Goal: Task Accomplishment & Management: Use online tool/utility

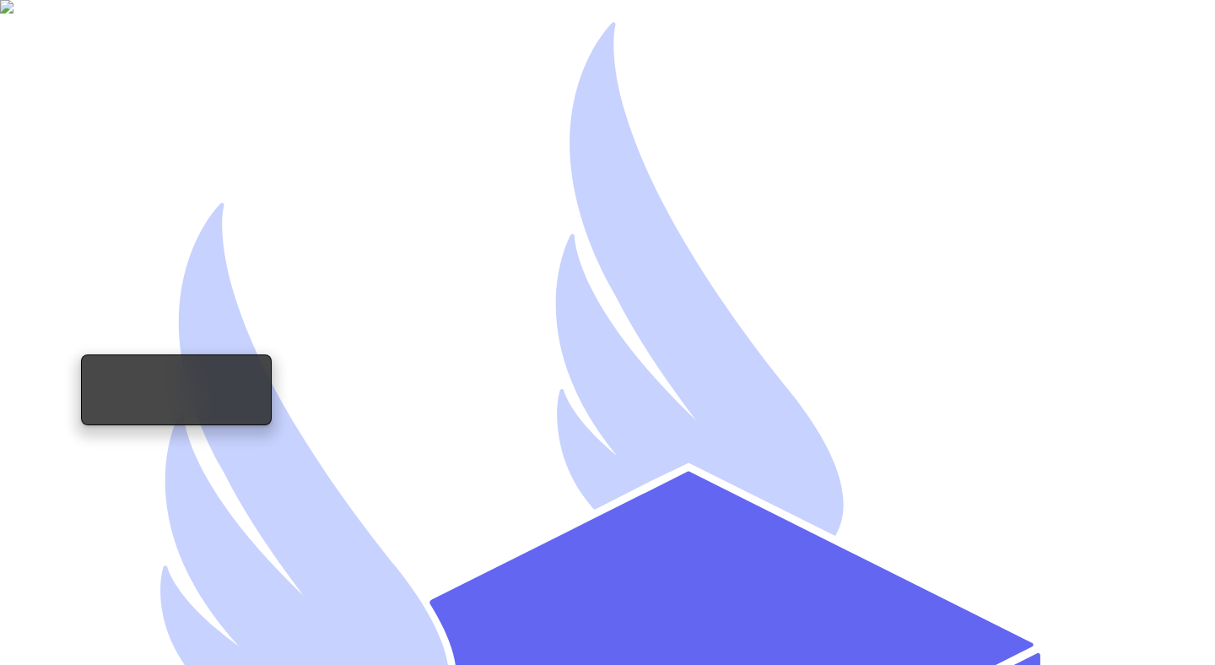
type input "mutahhar.ahmad+8@thryftship.com"
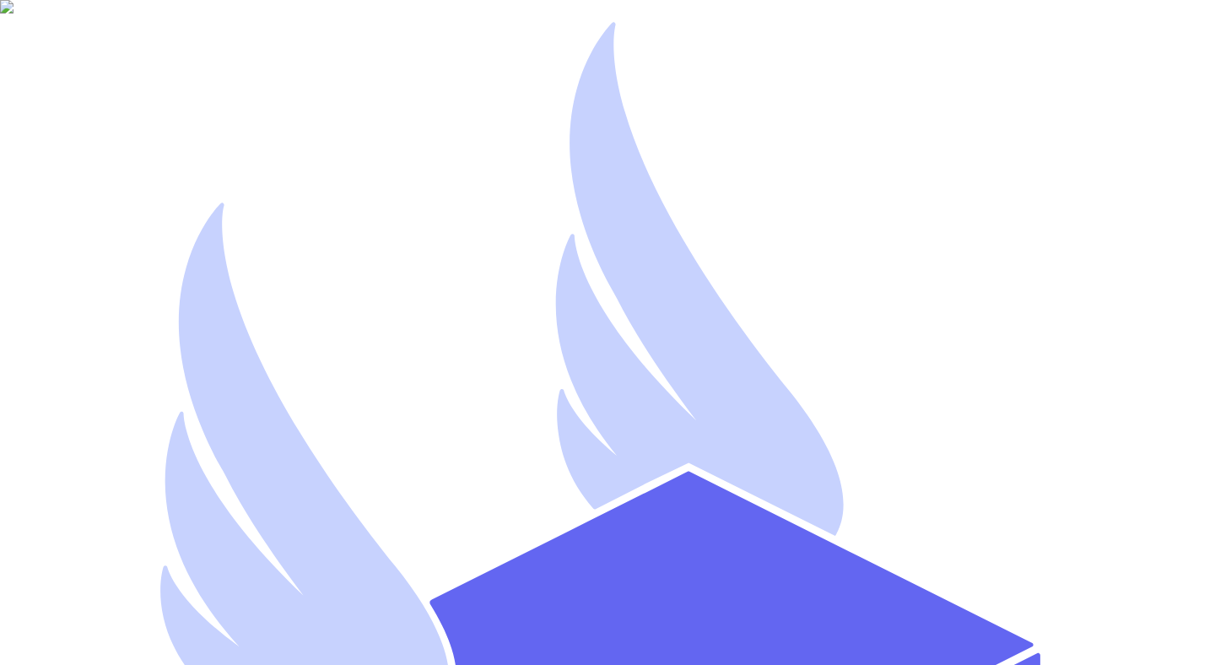
type input "r"
type input "[EMAIL_ADDRESS][DOMAIN_NAME]"
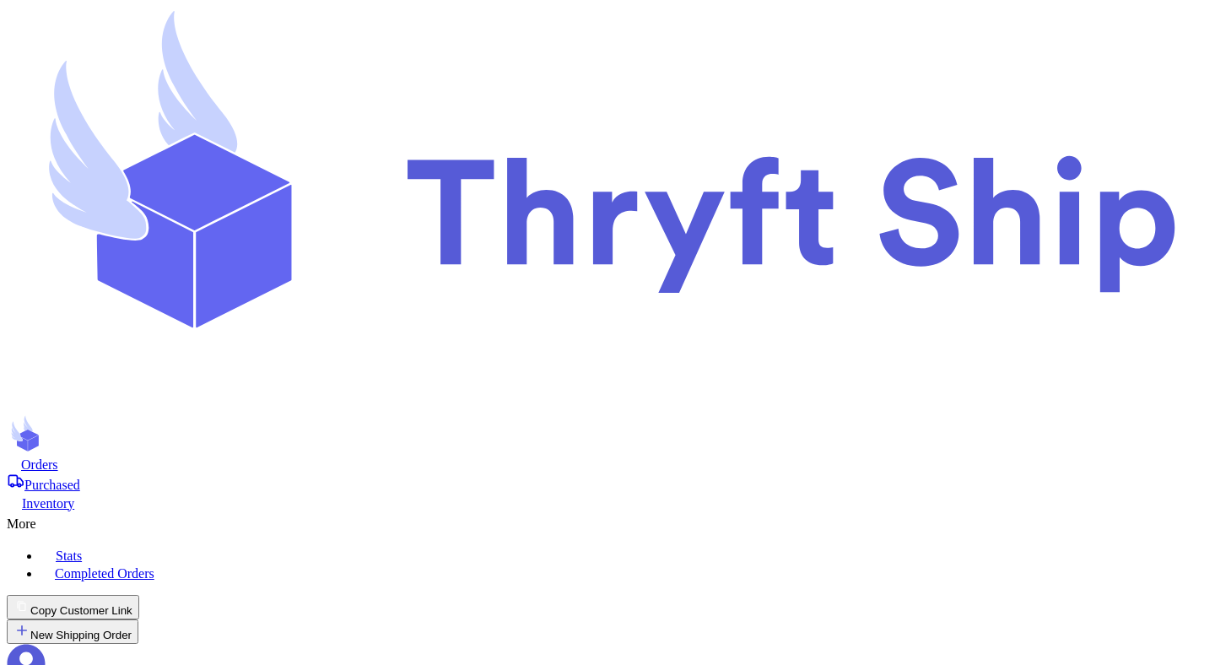
click at [80, 478] on span "Purchased" at bounding box center [52, 485] width 56 height 14
copy span "alabamas"
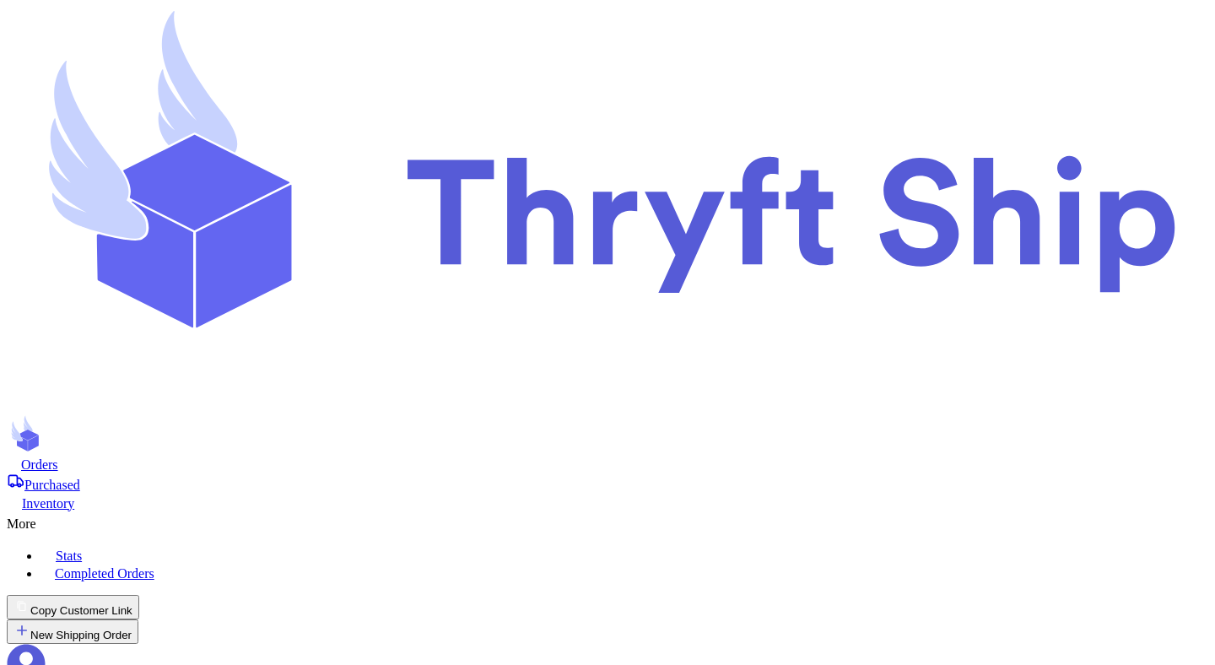
scroll to position [0, 0]
paste input "alabamas"
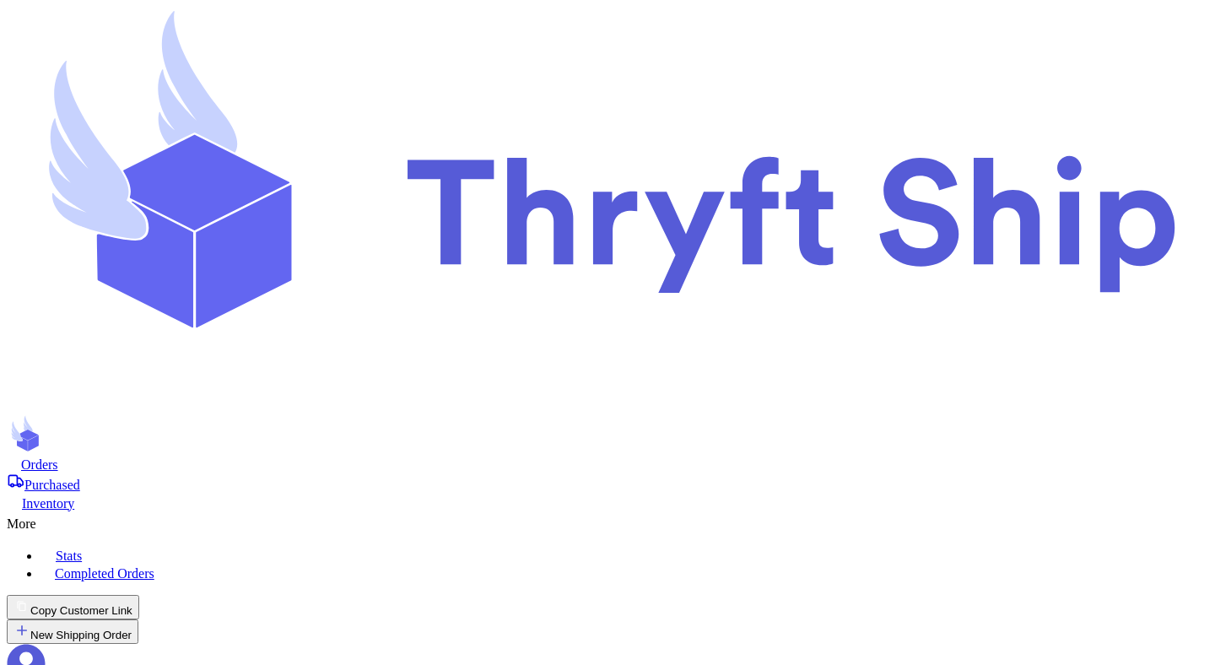
copy span "typinginfreshitems"
paste input "typinginfreshitem"
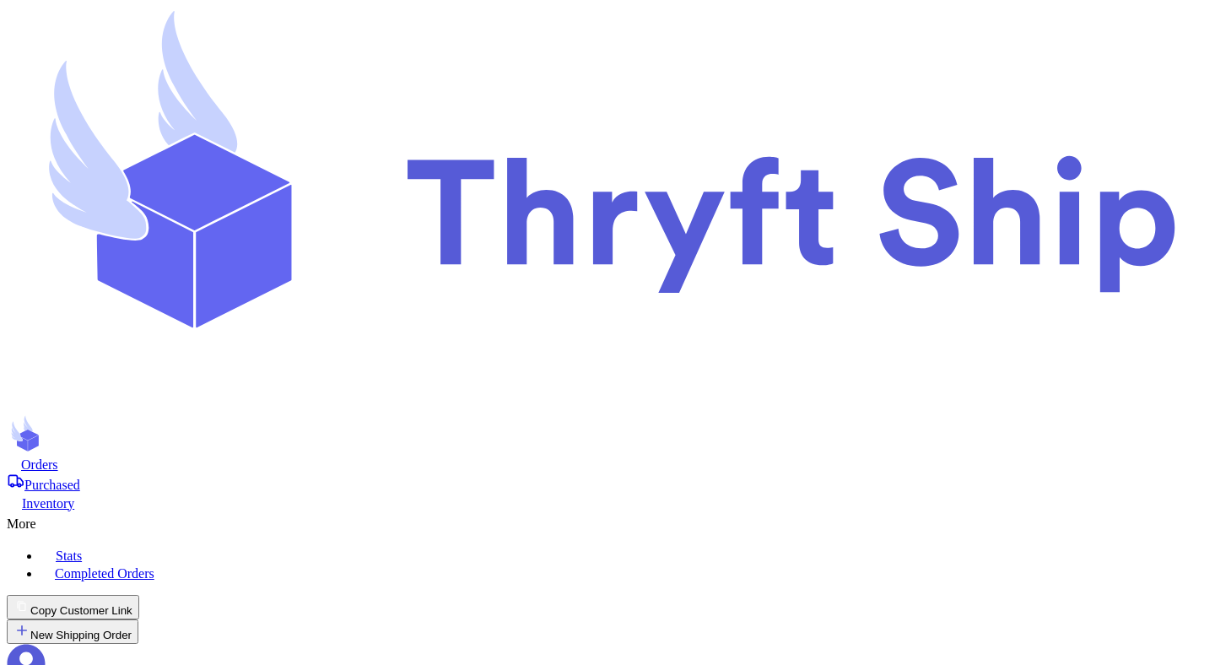
type input "typinginfreshitems"
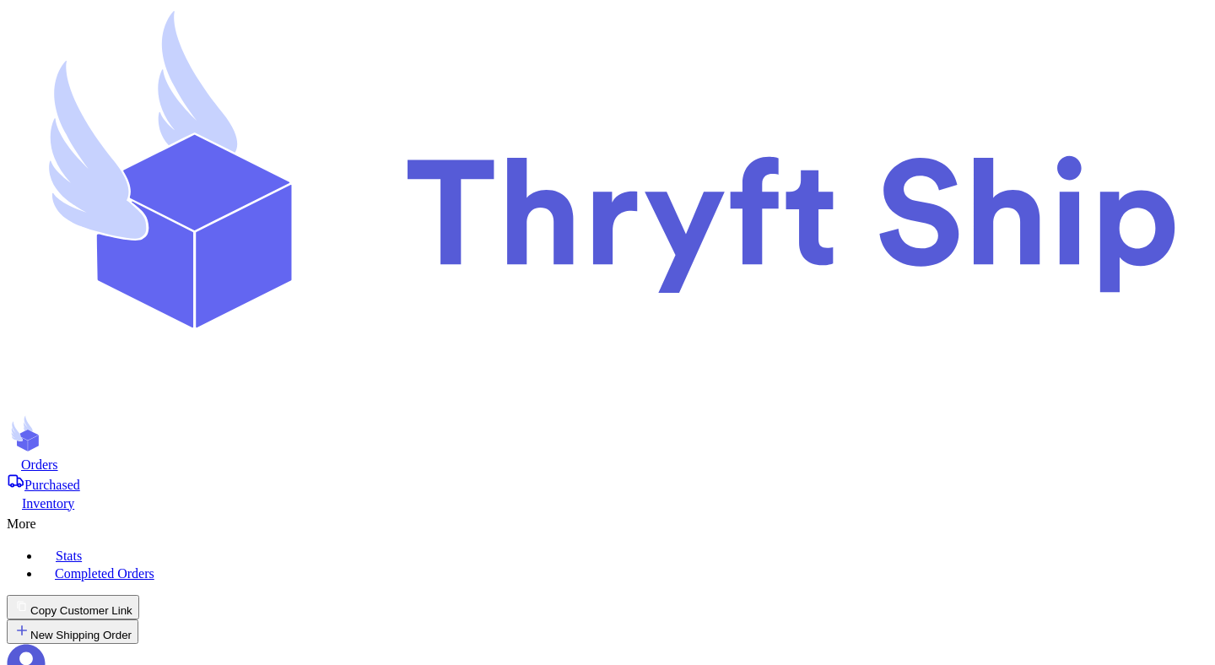
scroll to position [1816, 0]
